Goal: Task Accomplishment & Management: Manage account settings

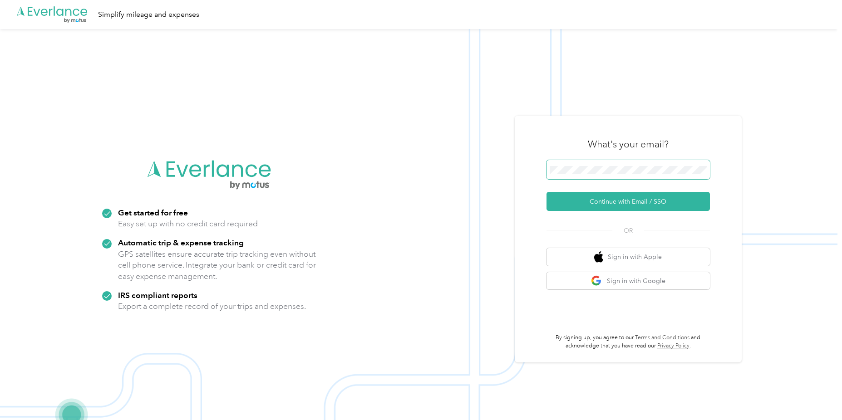
click at [546, 192] on button "Continue with Email / SSO" at bounding box center [627, 201] width 163 height 19
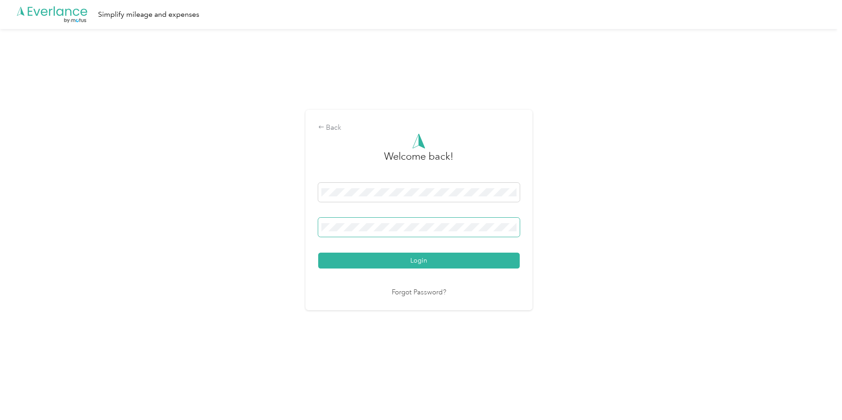
click at [318, 253] on button "Login" at bounding box center [419, 261] width 202 height 16
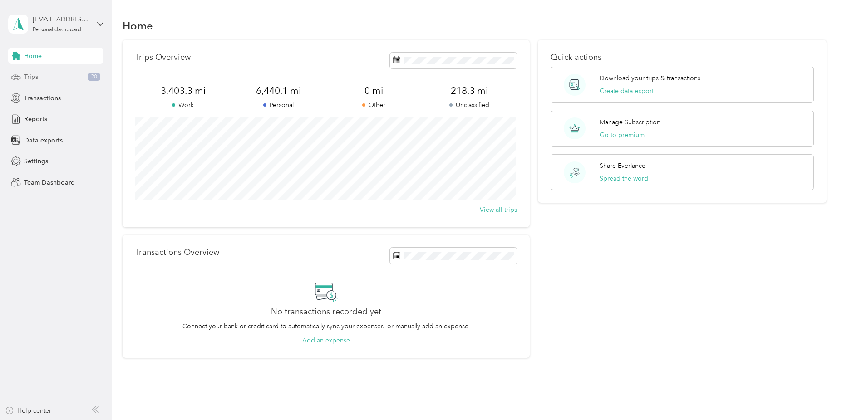
click at [40, 79] on div "Trips 20" at bounding box center [55, 77] width 95 height 16
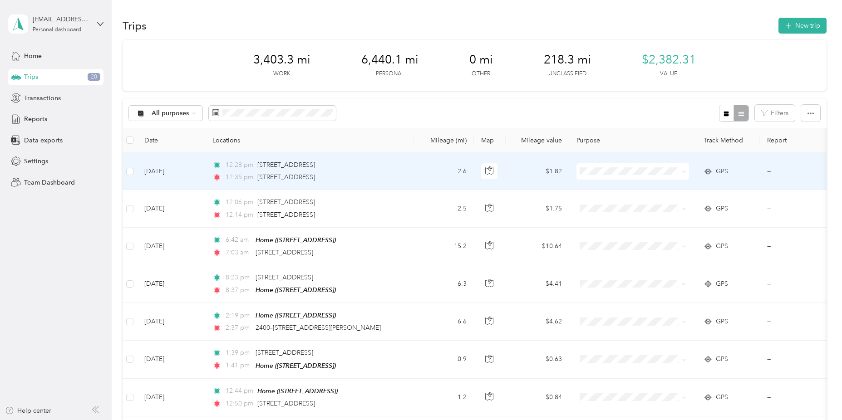
click at [617, 203] on span "Personal" at bounding box center [641, 205] width 84 height 10
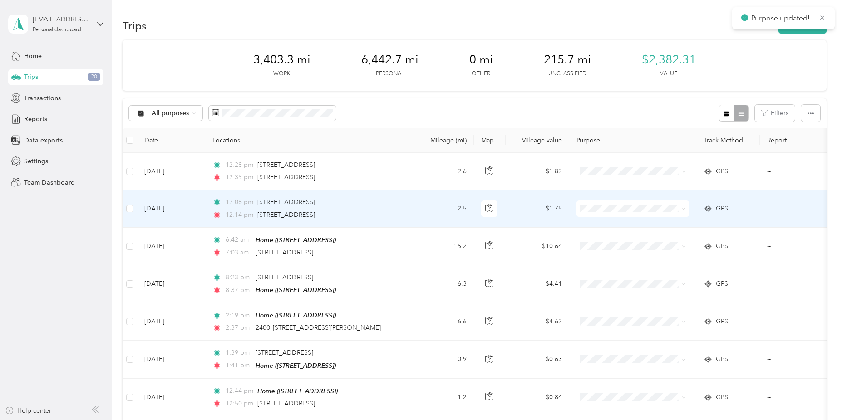
click at [609, 240] on span "Personal" at bounding box center [641, 242] width 84 height 10
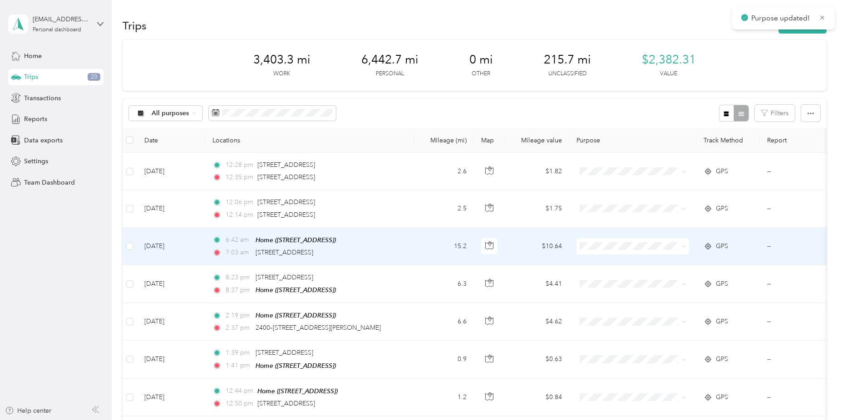
scroll to position [45, 0]
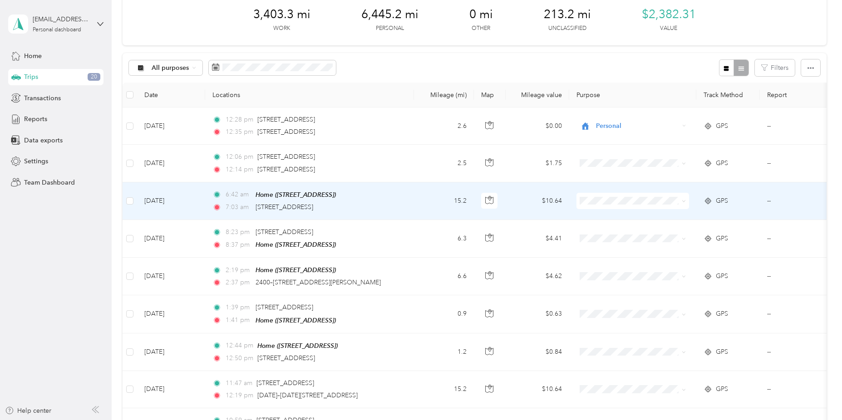
click at [598, 231] on span "Personal" at bounding box center [633, 229] width 100 height 10
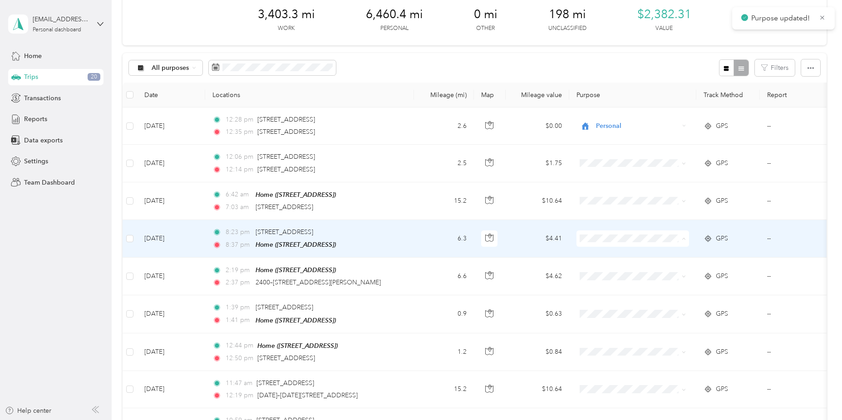
click at [605, 270] on span "Personal" at bounding box center [641, 271] width 84 height 10
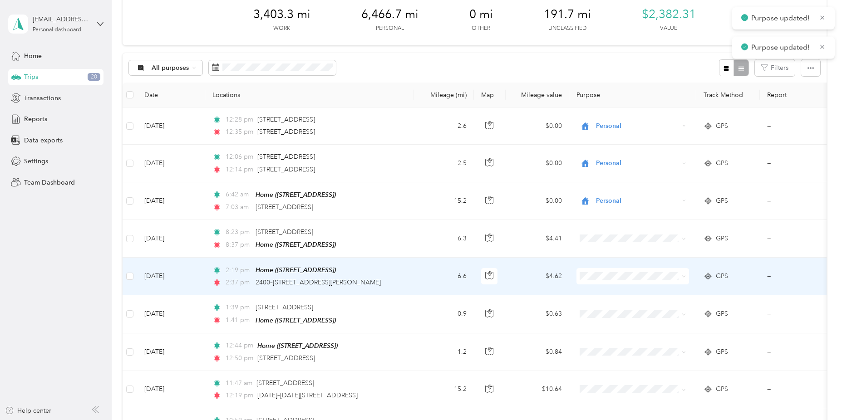
click at [610, 300] on li "Personal" at bounding box center [632, 308] width 113 height 16
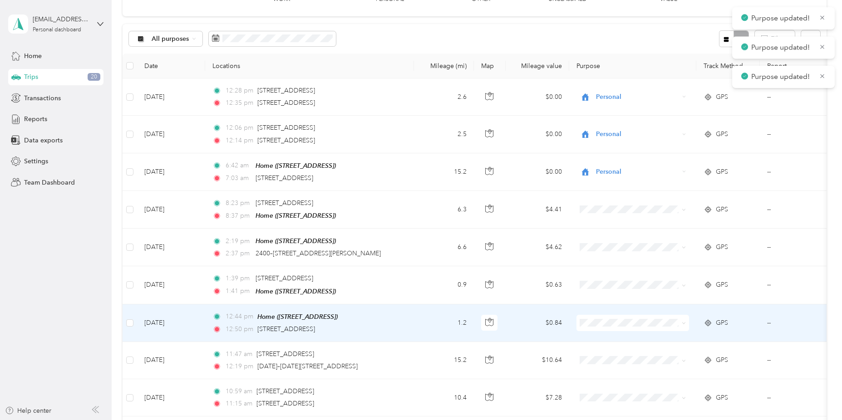
scroll to position [136, 0]
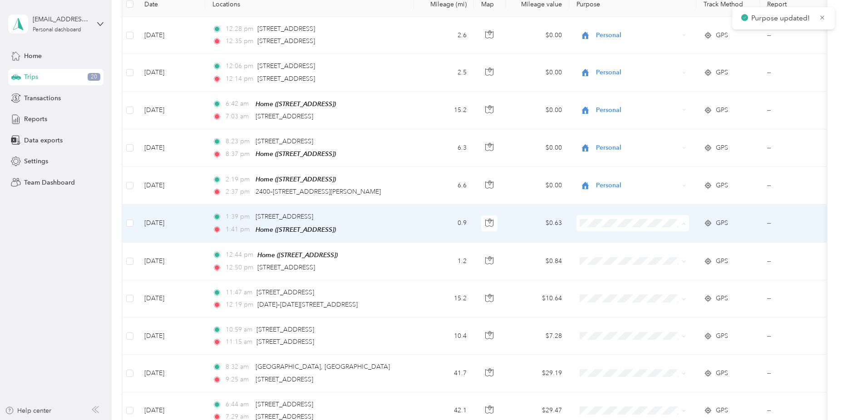
click at [610, 254] on span "Personal" at bounding box center [641, 255] width 84 height 10
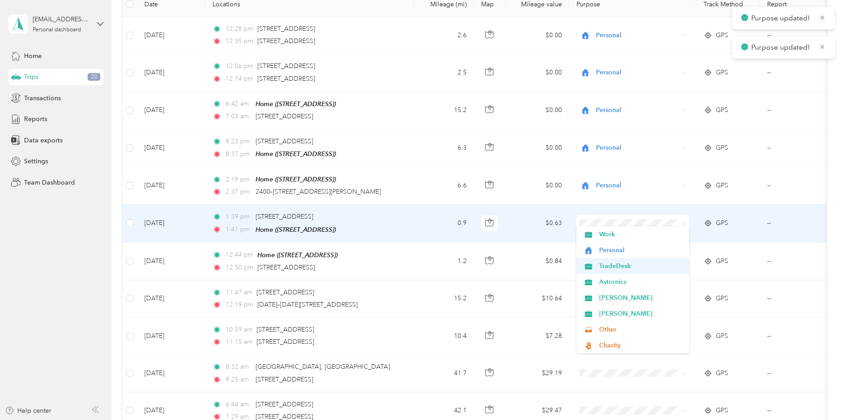
click at [612, 264] on span at bounding box center [632, 261] width 113 height 16
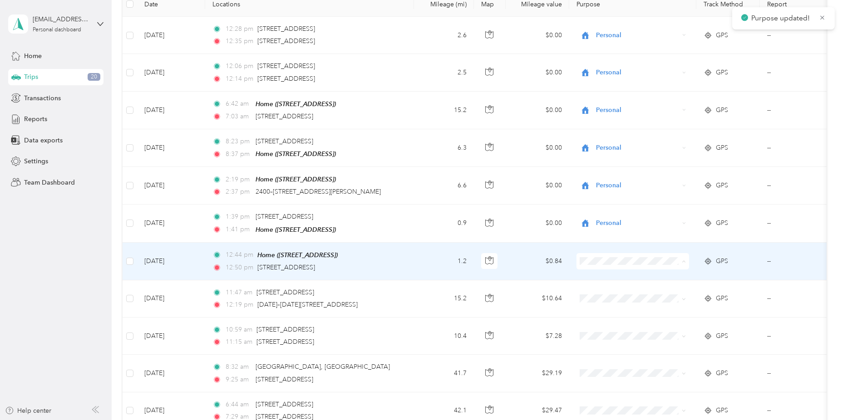
click at [609, 289] on span "Personal" at bounding box center [641, 292] width 84 height 10
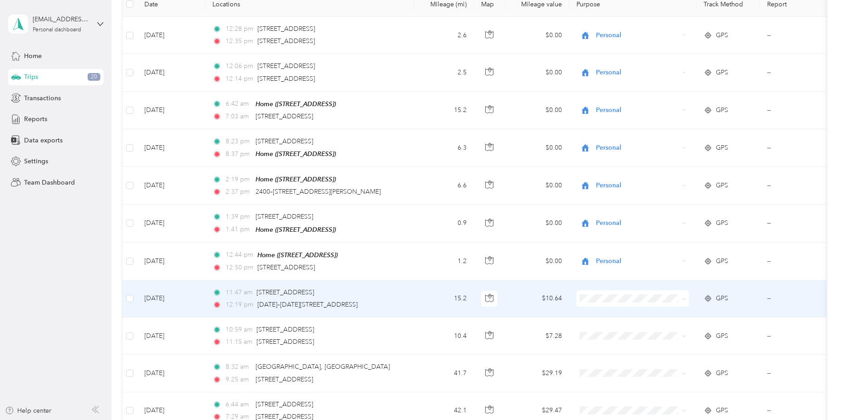
click at [619, 198] on span "TradeDesk" at bounding box center [641, 198] width 84 height 10
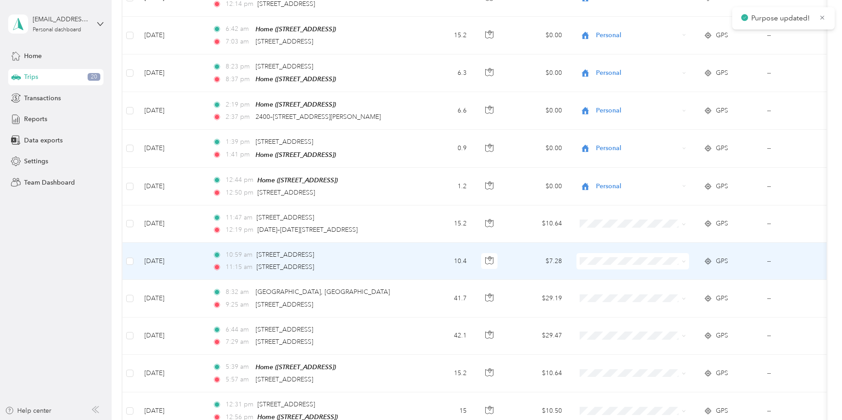
scroll to position [227, 0]
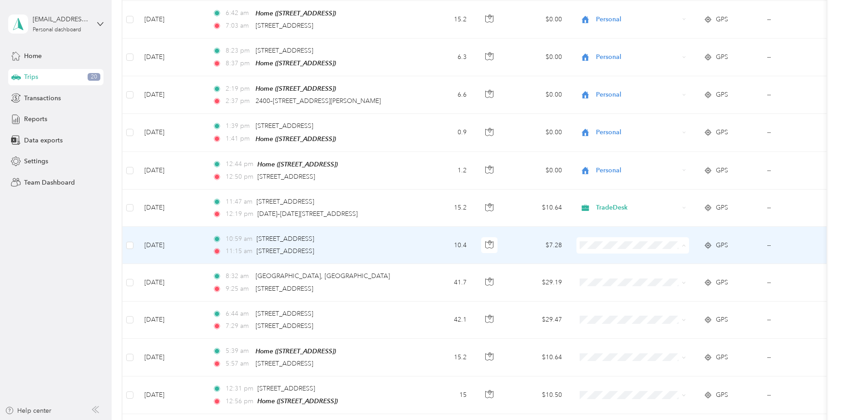
click at [620, 307] on span "Astronics" at bounding box center [641, 308] width 84 height 10
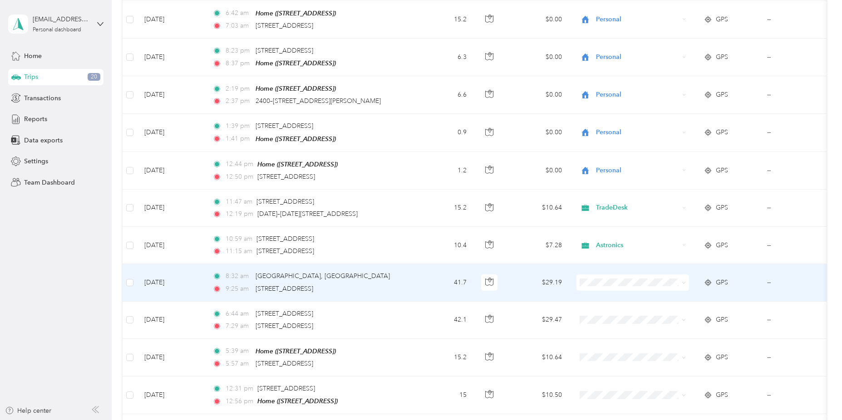
click at [614, 315] on span "Personal" at bounding box center [641, 314] width 84 height 10
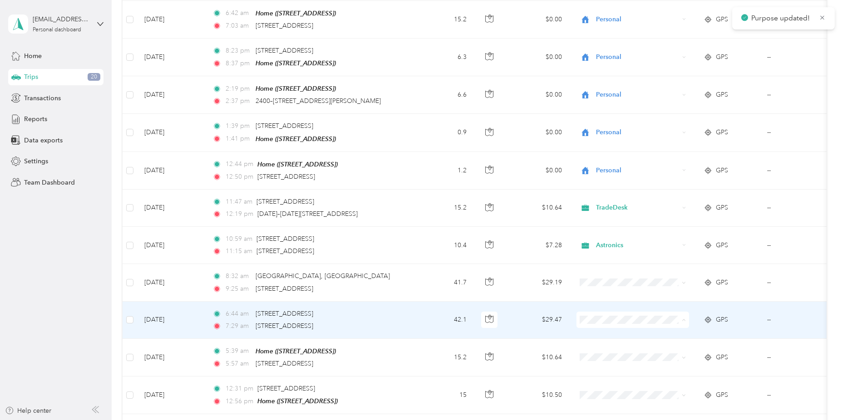
click at [605, 199] on li "Personal" at bounding box center [632, 205] width 113 height 16
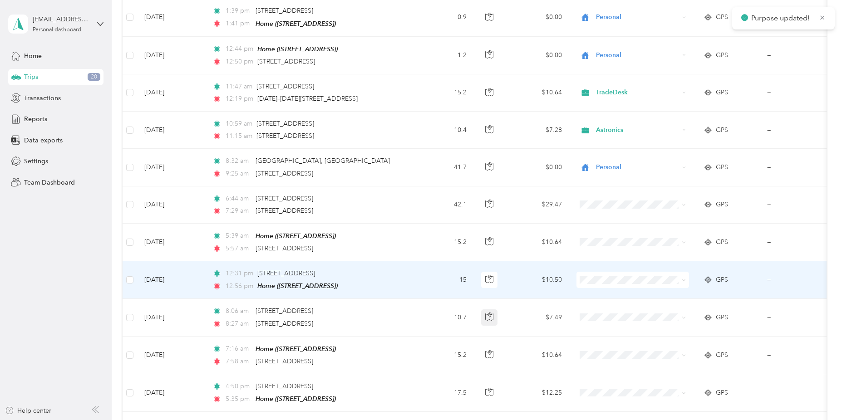
scroll to position [363, 0]
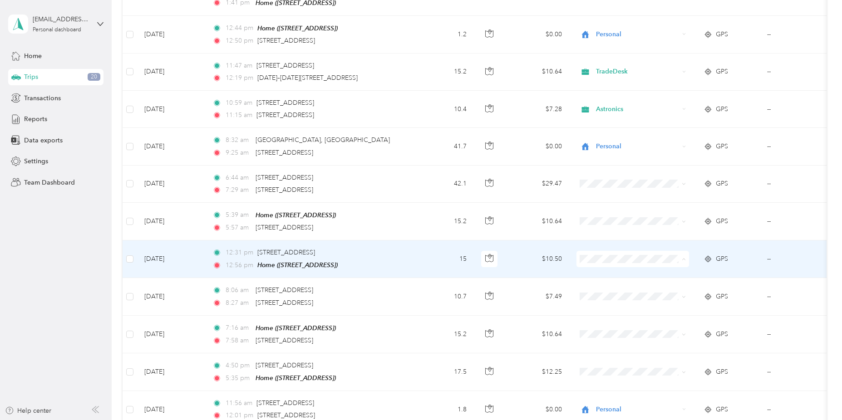
click at [616, 319] on span "Astronics" at bounding box center [641, 321] width 84 height 10
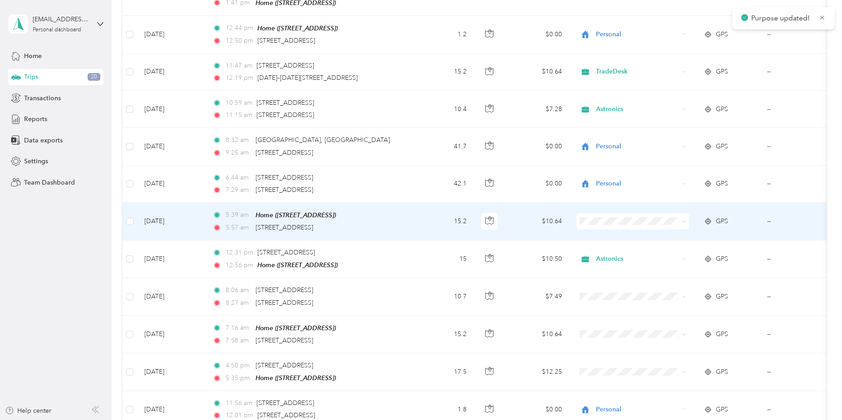
click at [616, 250] on span "Personal" at bounding box center [641, 252] width 84 height 10
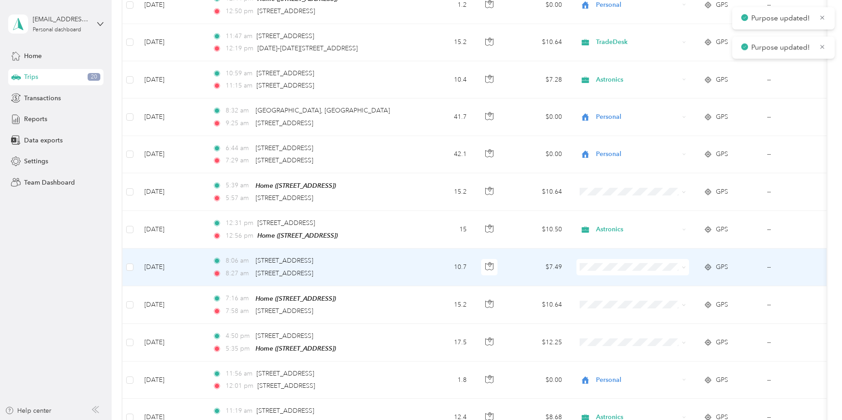
scroll to position [408, 0]
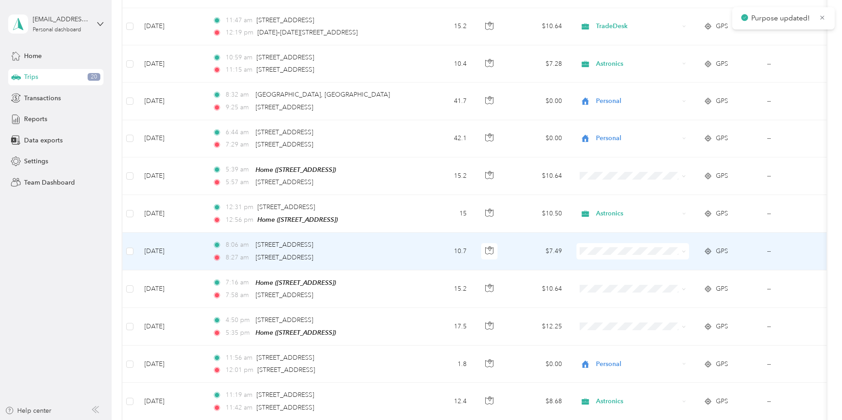
click at [600, 243] on span at bounding box center [632, 251] width 113 height 16
click at [611, 309] on span "Astronics" at bounding box center [641, 313] width 84 height 10
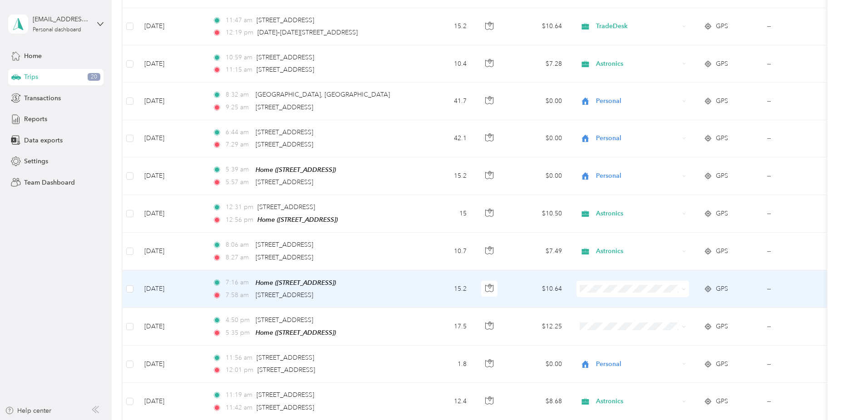
click at [606, 174] on span "Personal" at bounding box center [641, 173] width 84 height 10
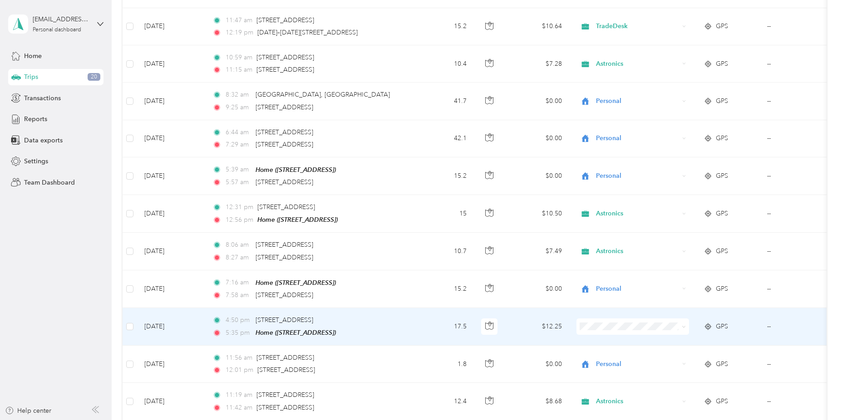
click at [619, 210] on span "Personal" at bounding box center [641, 211] width 84 height 10
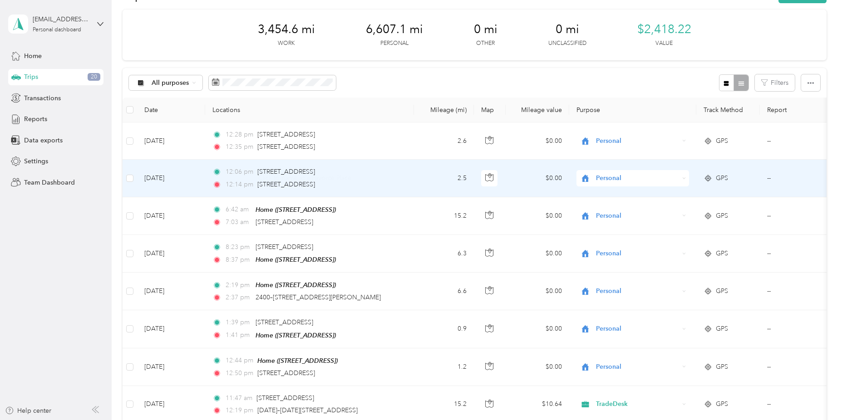
scroll to position [0, 0]
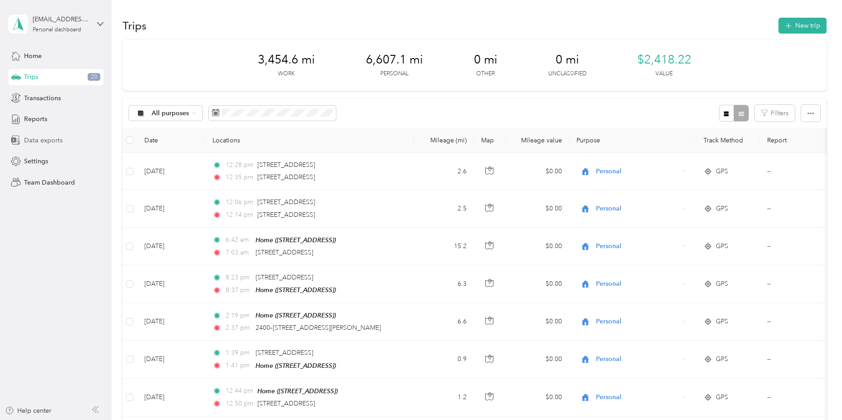
click at [47, 140] on span "Data exports" at bounding box center [43, 141] width 39 height 10
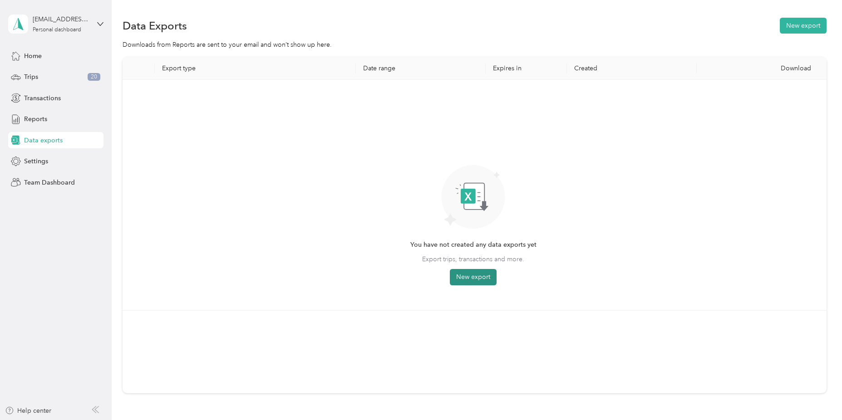
click at [472, 275] on button "New export" at bounding box center [473, 277] width 47 height 16
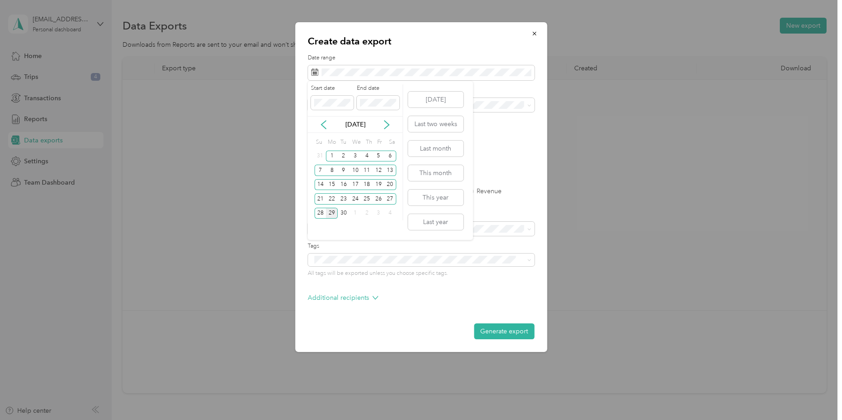
click at [319, 122] on div "[DATE]" at bounding box center [355, 125] width 95 height 10
click at [321, 124] on icon at bounding box center [323, 124] width 9 height 9
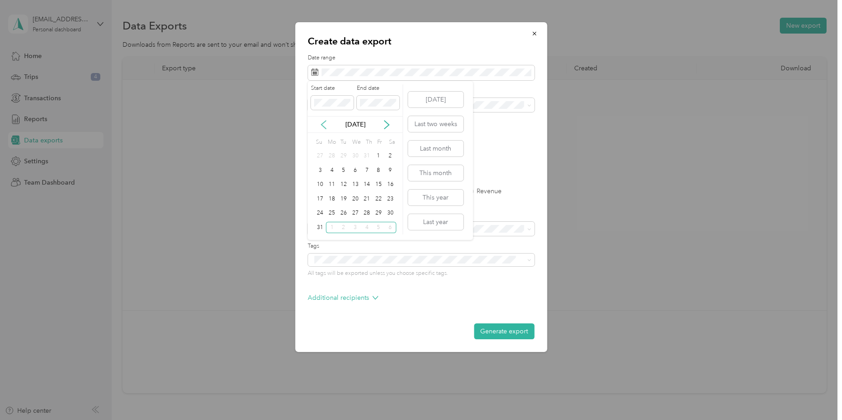
click at [321, 124] on icon at bounding box center [323, 125] width 5 height 8
click at [388, 128] on icon at bounding box center [386, 124] width 9 height 9
click at [330, 185] on div "11" at bounding box center [332, 184] width 12 height 11
click at [390, 124] on icon at bounding box center [386, 124] width 9 height 9
click at [334, 214] on div "29" at bounding box center [332, 213] width 12 height 11
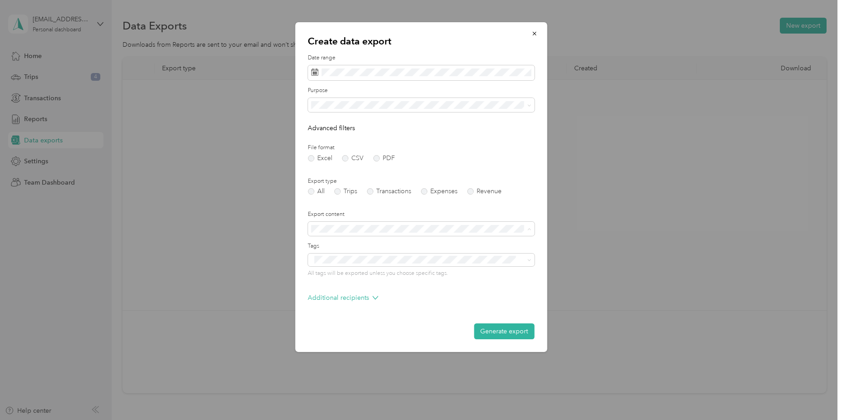
click at [394, 123] on form "Date range Purpose Advanced filters File format Excel CSV PDF Export type All T…" at bounding box center [421, 196] width 226 height 285
click at [327, 135] on span "Work" at bounding box center [321, 137] width 15 height 8
click at [487, 330] on button "Generate export" at bounding box center [504, 332] width 60 height 16
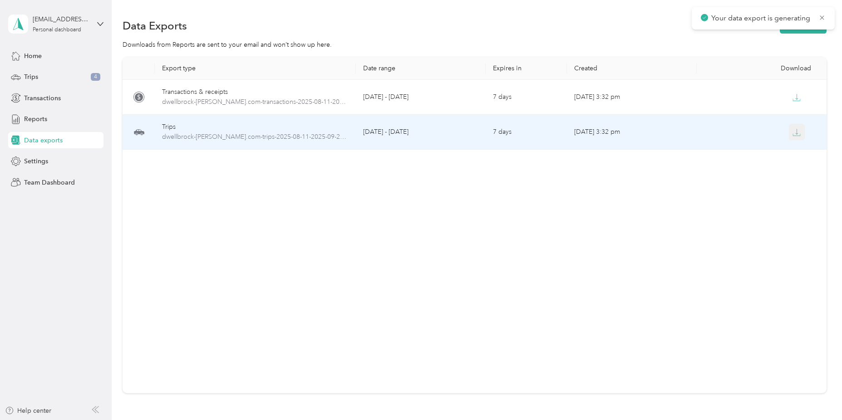
click at [799, 135] on button "button" at bounding box center [797, 132] width 16 height 16
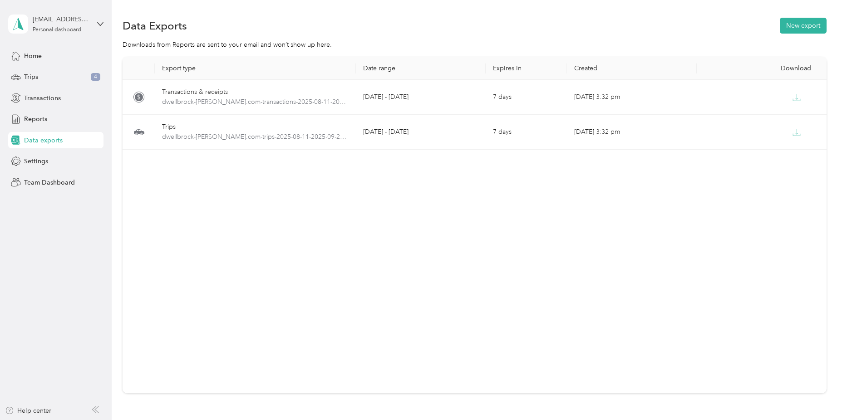
click at [371, 213] on div "Export type Date range Expires in Created Download Transactions & receipts dwel…" at bounding box center [474, 225] width 703 height 336
